Goal: Find specific page/section: Find specific page/section

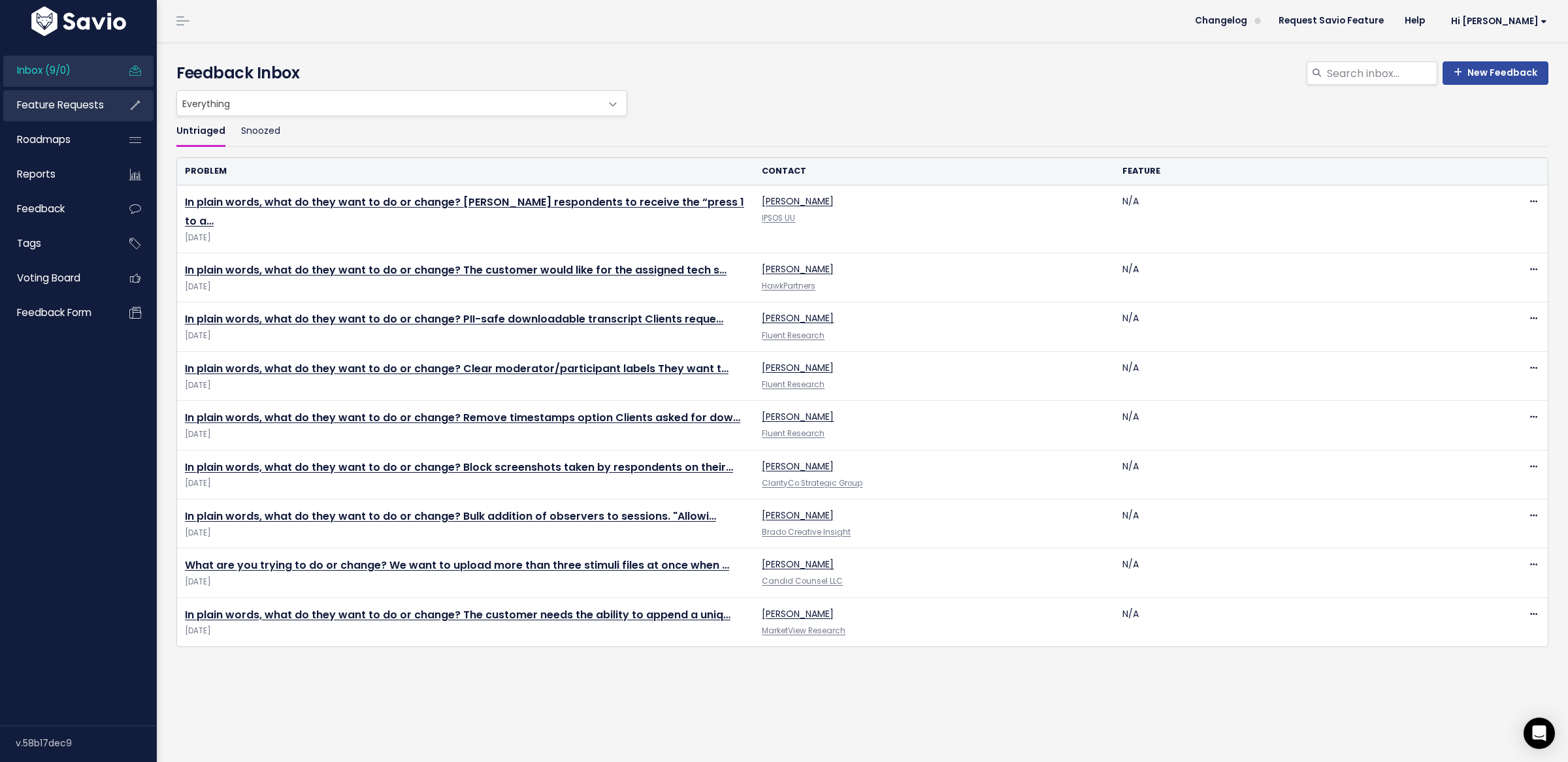
click at [86, 103] on span "Feature Requests" at bounding box center [60, 105] width 87 height 14
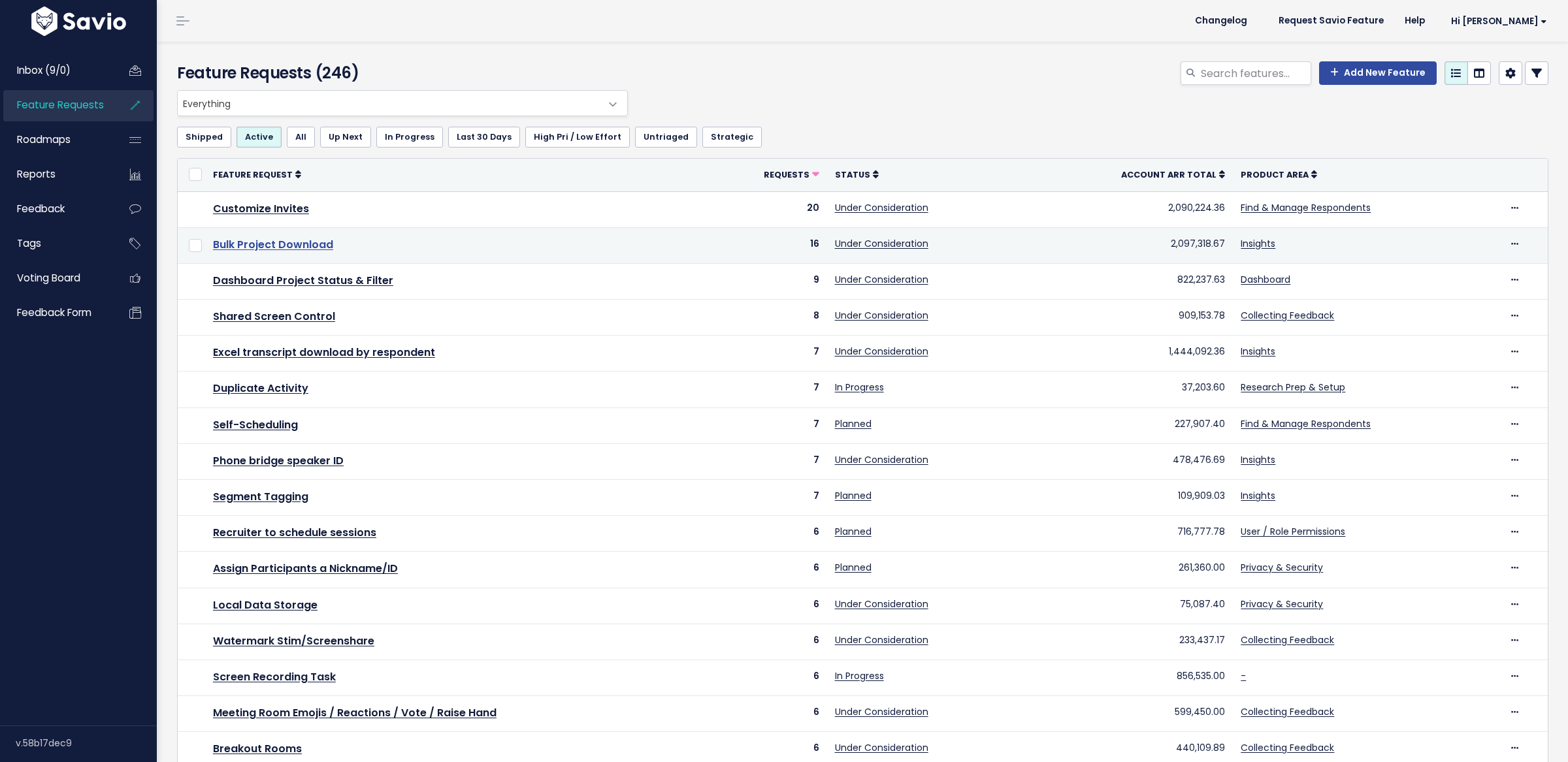
click at [298, 245] on link "Bulk Project Download" at bounding box center [273, 245] width 120 height 15
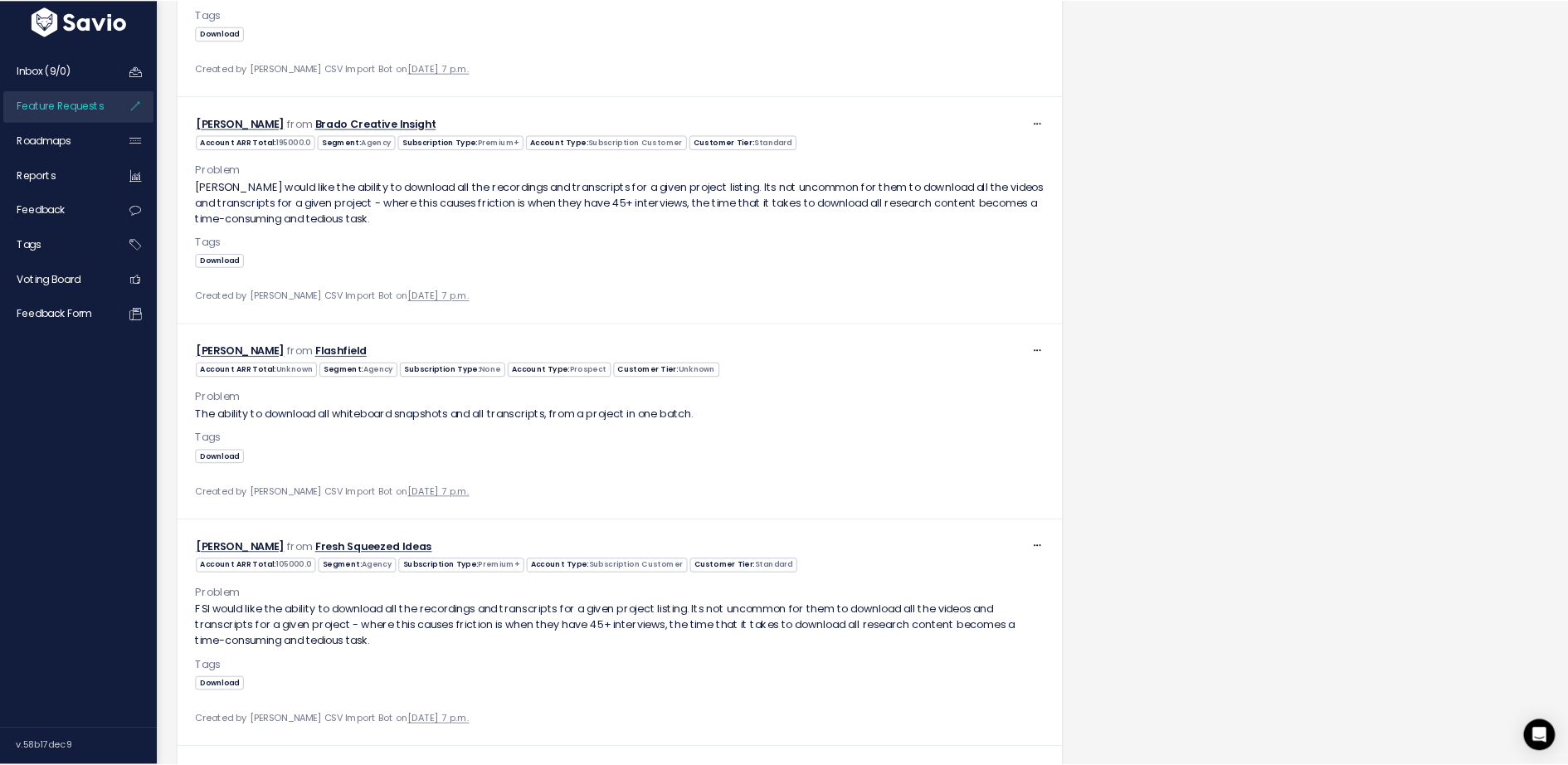
scroll to position [5073, 0]
